Goal: Complete application form

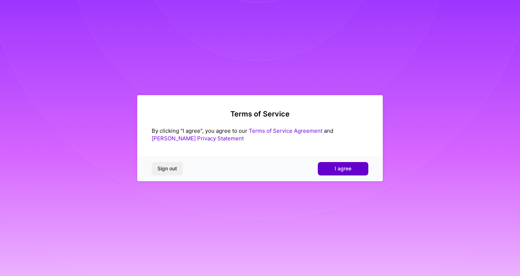
click at [343, 169] on span "I agree" at bounding box center [343, 168] width 17 height 7
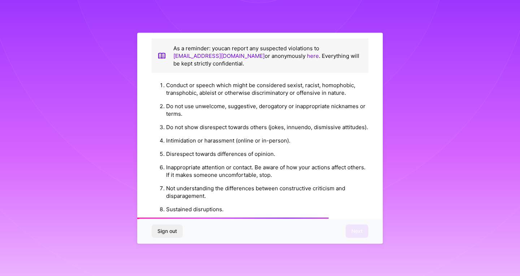
scroll to position [783, 0]
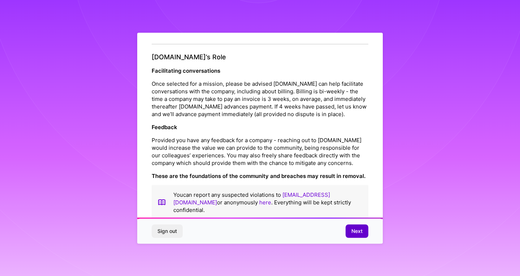
click at [356, 230] on span "Next" at bounding box center [356, 230] width 11 height 7
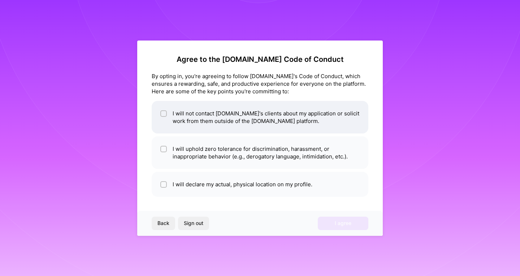
click at [309, 117] on li "I will not contact [DOMAIN_NAME]'s clients about my application or solicit work…" at bounding box center [260, 117] width 217 height 32
checkbox input "true"
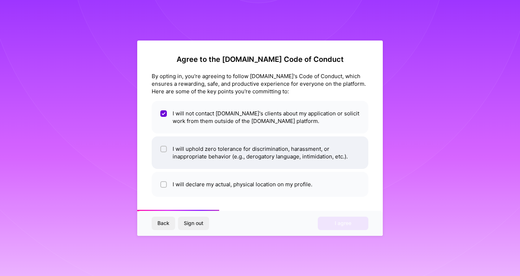
click at [304, 151] on li "I will uphold zero tolerance for discrimination, harassment, or inappropriate b…" at bounding box center [260, 152] width 217 height 32
checkbox input "true"
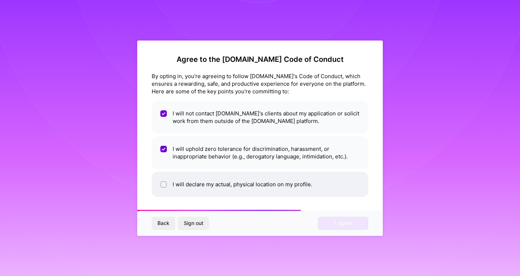
click at [280, 185] on li "I will declare my actual, physical location on my profile." at bounding box center [260, 184] width 217 height 25
checkbox input "true"
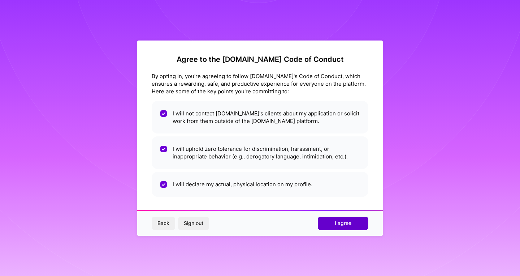
click at [337, 222] on span "I agree" at bounding box center [343, 222] width 17 height 7
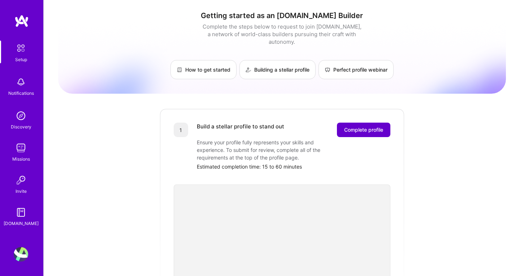
click at [376, 126] on span "Complete profile" at bounding box center [363, 129] width 39 height 7
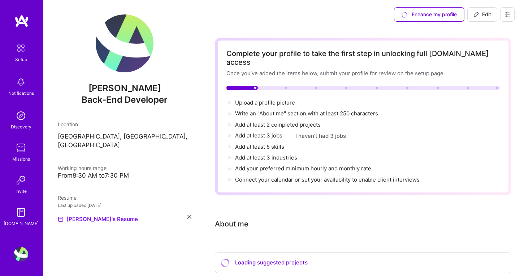
click at [110, 177] on div "From 8:30 AM to 7:30 PM" at bounding box center [125, 176] width 134 height 8
click at [21, 253] on img at bounding box center [21, 254] width 14 height 14
click at [28, 125] on div "Discovery" at bounding box center [21, 127] width 21 height 8
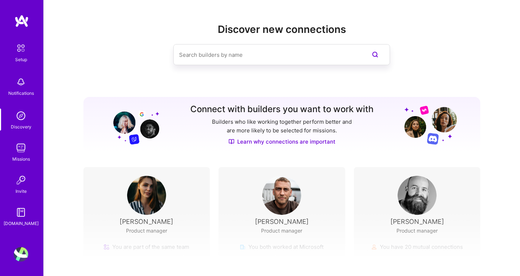
click at [23, 90] on div "Notifications" at bounding box center [21, 93] width 26 height 8
click at [24, 51] on img at bounding box center [20, 47] width 15 height 15
